Goal: Information Seeking & Learning: Learn about a topic

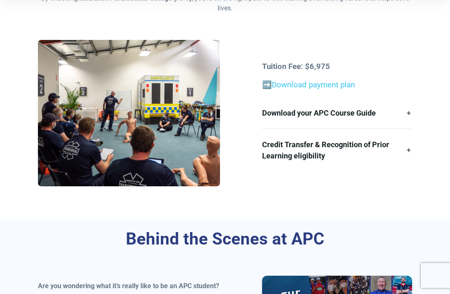
scroll to position [238, 0]
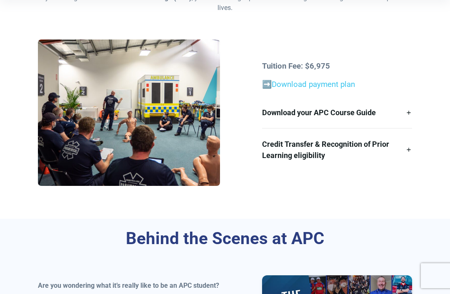
click at [399, 153] on link "Credit Transfer & Recognition of Prior Learning eligibility" at bounding box center [337, 150] width 150 height 42
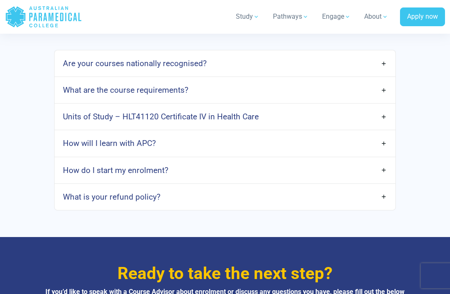
scroll to position [2589, 0]
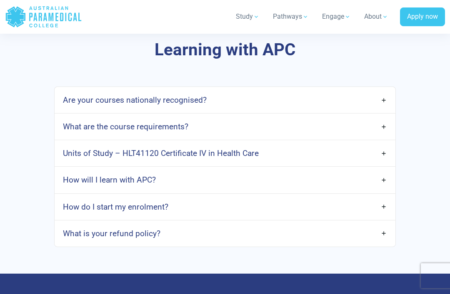
click at [380, 162] on link "Units of Study – HLT41120 Certificate IV in Health Care" at bounding box center [225, 154] width 341 height 20
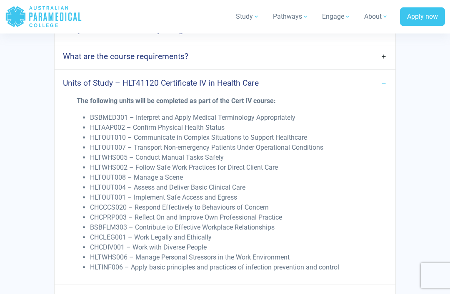
scroll to position [2659, 0]
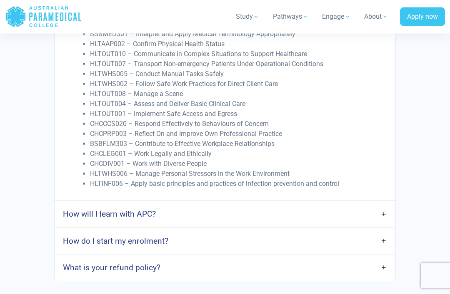
click at [388, 220] on link "How will I learn with APC?" at bounding box center [225, 215] width 341 height 20
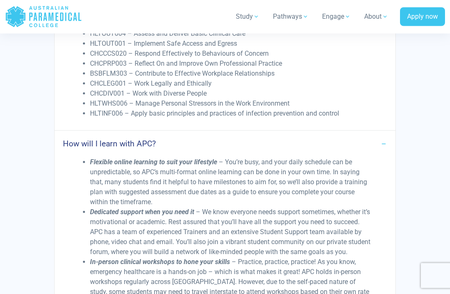
scroll to position [2813, 0]
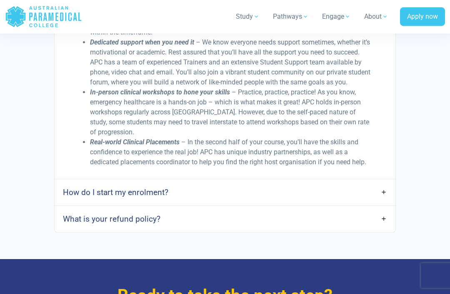
click at [381, 202] on link "How do I start my enrolment?" at bounding box center [225, 193] width 341 height 20
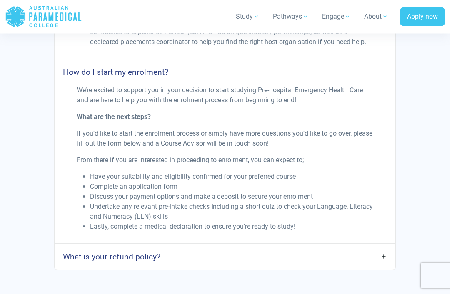
scroll to position [3103, 0]
click at [364, 261] on link "What is your refund policy?" at bounding box center [225, 257] width 341 height 20
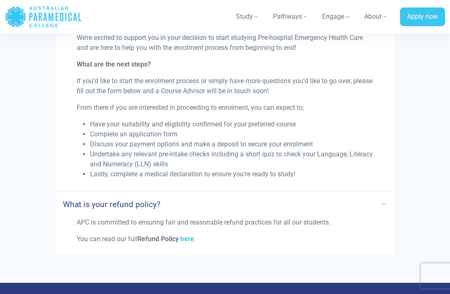
scroll to position [3159, 0]
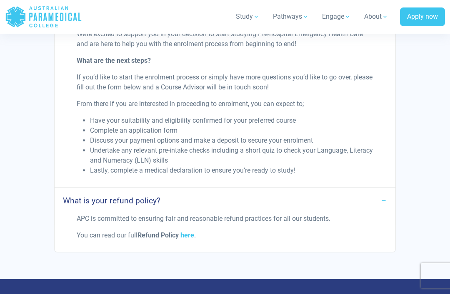
click at [190, 239] on link "here" at bounding box center [187, 236] width 14 height 8
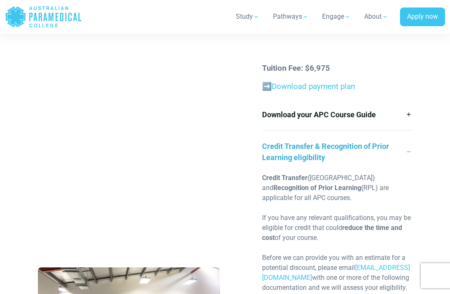
scroll to position [213, 0]
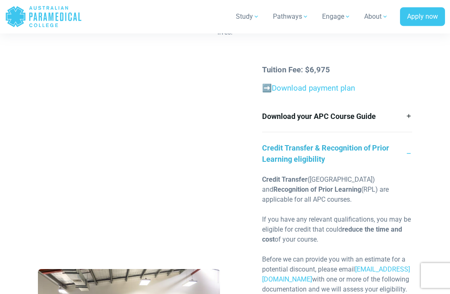
click at [411, 112] on link "Download your APC Course Guide" at bounding box center [337, 116] width 150 height 31
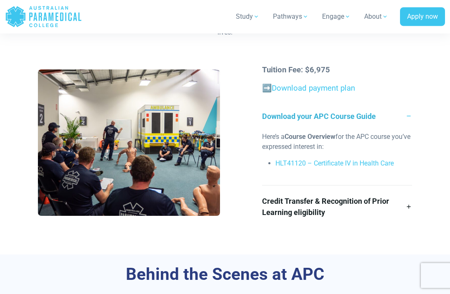
scroll to position [213, 0]
click at [312, 88] on link "Download payment plan" at bounding box center [312, 88] width 83 height 9
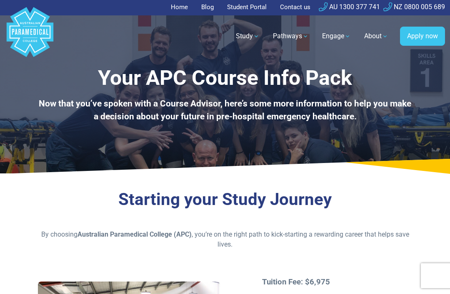
scroll to position [0, 0]
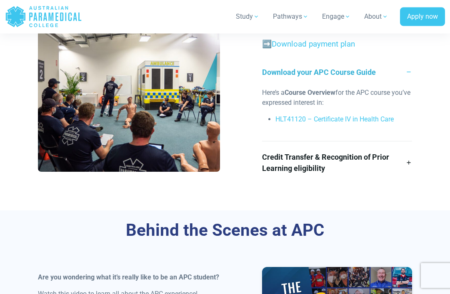
click at [377, 177] on link "Credit Transfer & Recognition of Prior Learning eligibility" at bounding box center [337, 163] width 150 height 42
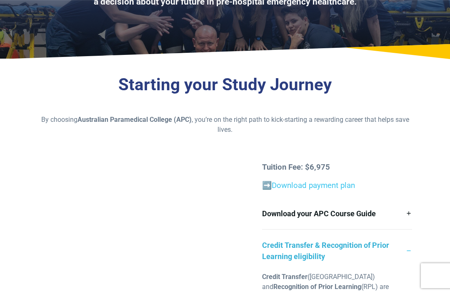
scroll to position [115, 0]
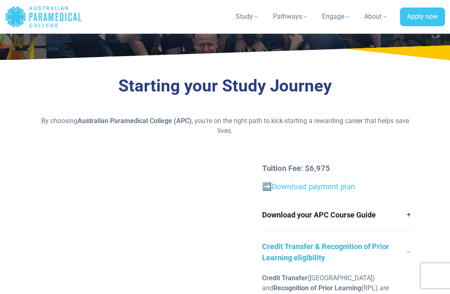
click at [371, 214] on link "Download your APC Course Guide" at bounding box center [337, 214] width 150 height 31
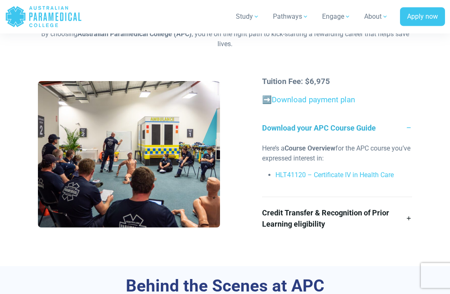
scroll to position [202, 0]
click at [369, 175] on link "HLT41120 – Certificate IV in Health Care" at bounding box center [334, 175] width 118 height 8
